Goal: Information Seeking & Learning: Learn about a topic

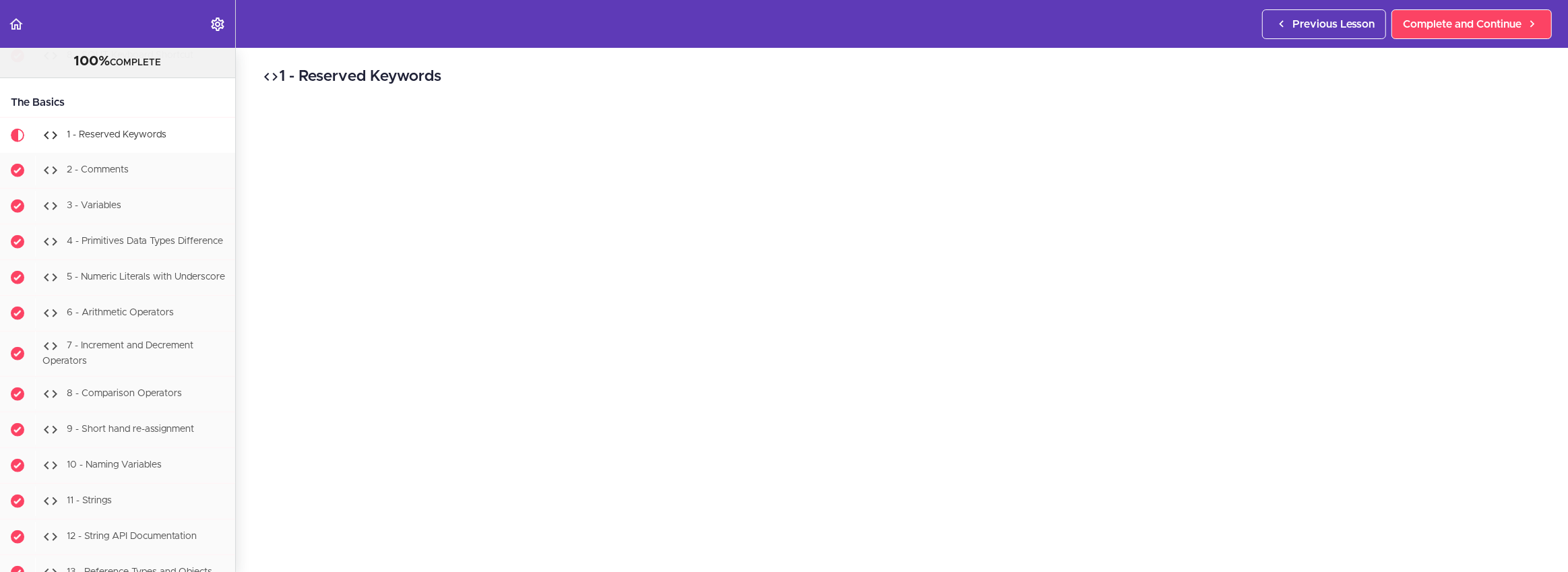
scroll to position [1182, 0]
